Goal: Check status: Check status

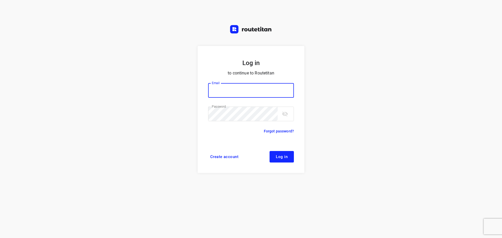
type input "[PERSON_NAME][EMAIL_ADDRESS][DOMAIN_NAME]"
click at [285, 156] on span "Log in" at bounding box center [282, 157] width 12 height 4
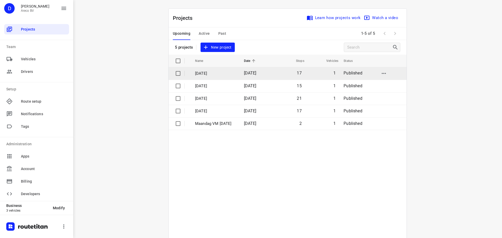
click at [231, 73] on p "[DATE]" at bounding box center [215, 74] width 41 height 6
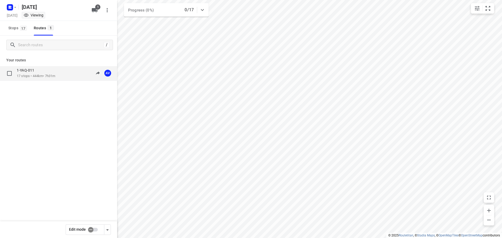
click at [61, 74] on div "1-YAQ-011 17 stops • 444km • 7h31m 09:00-16:31 AV" at bounding box center [67, 73] width 100 height 11
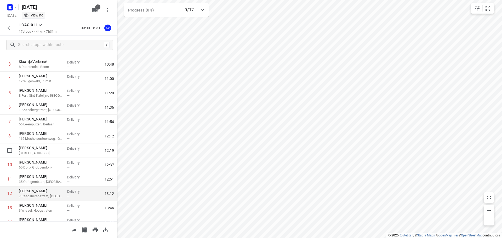
scroll to position [78, 0]
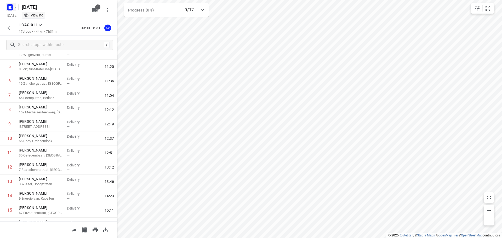
click at [13, 7] on icon "button" at bounding box center [15, 7] width 4 height 4
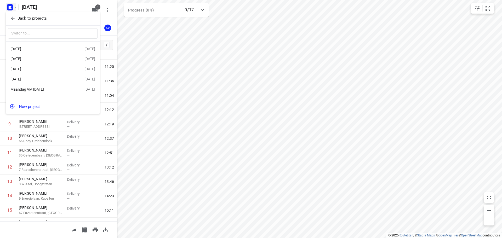
click at [40, 80] on div "[DATE]" at bounding box center [40, 79] width 60 height 4
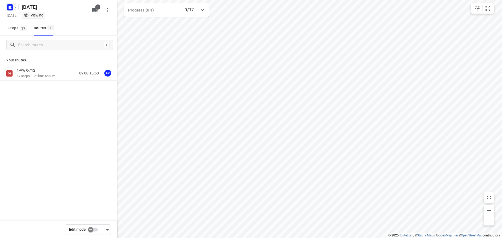
click at [11, 8] on rect "button" at bounding box center [10, 7] width 6 height 6
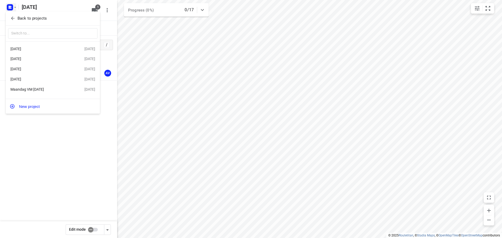
click at [41, 72] on div "[DATE]" at bounding box center [47, 69] width 74 height 6
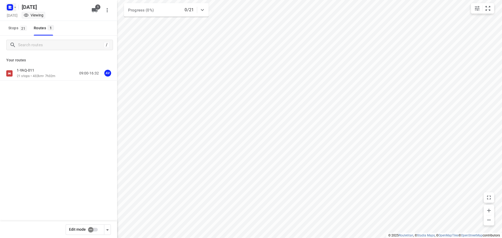
click at [13, 7] on rect "button" at bounding box center [10, 7] width 6 height 6
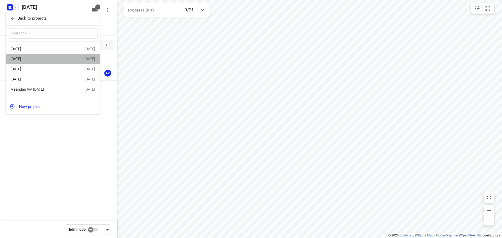
click at [46, 60] on div "[DATE]" at bounding box center [40, 59] width 60 height 4
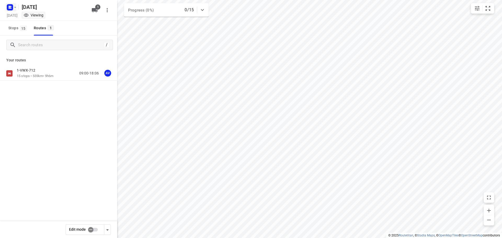
click at [11, 7] on icon "button" at bounding box center [10, 7] width 8 height 8
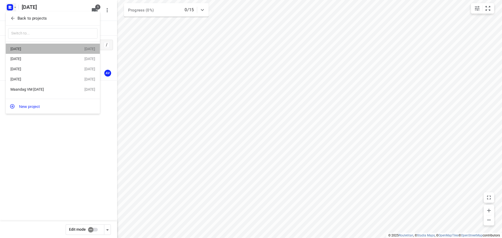
click at [39, 49] on div "[DATE]" at bounding box center [40, 49] width 60 height 4
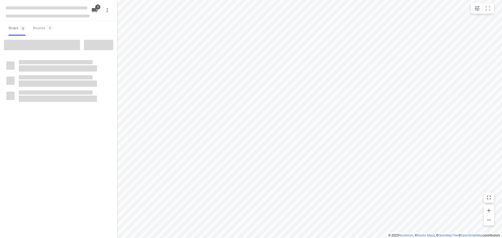
type input "distance"
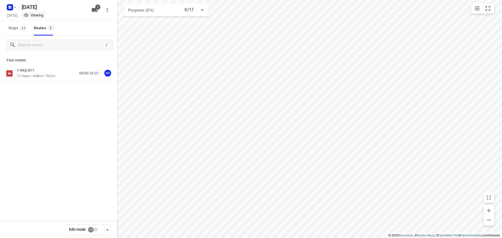
click at [95, 230] on input "checkbox" at bounding box center [91, 230] width 30 height 10
checkbox input "true"
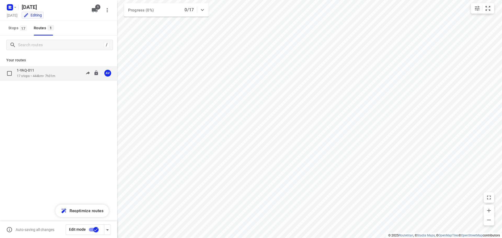
click at [66, 73] on div "1-YAQ-011 17 stops • 444km • 7h31m 09:00-16:31 AV" at bounding box center [67, 73] width 100 height 11
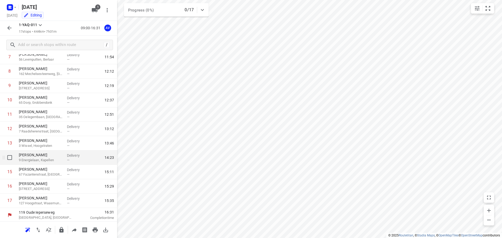
scroll to position [118, 0]
click at [12, 7] on rect "button" at bounding box center [10, 7] width 6 height 6
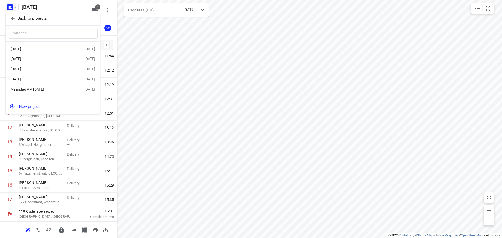
click at [44, 91] on div "Maandag VM [DATE]" at bounding box center [40, 89] width 60 height 4
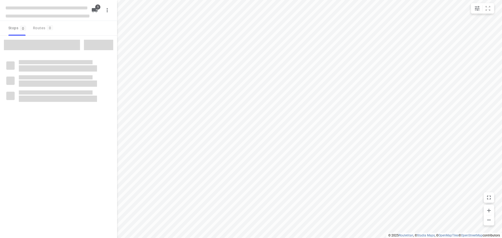
type input "distance"
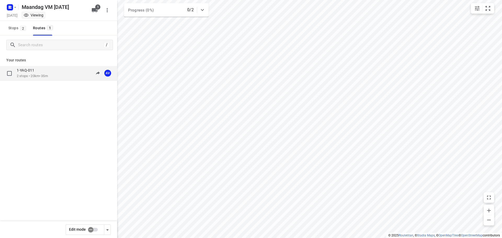
click at [58, 75] on div "1-YAQ-011 2 stops • 20km • 35m 10:00-10:35 AV" at bounding box center [67, 73] width 100 height 11
